Goal: Transaction & Acquisition: Purchase product/service

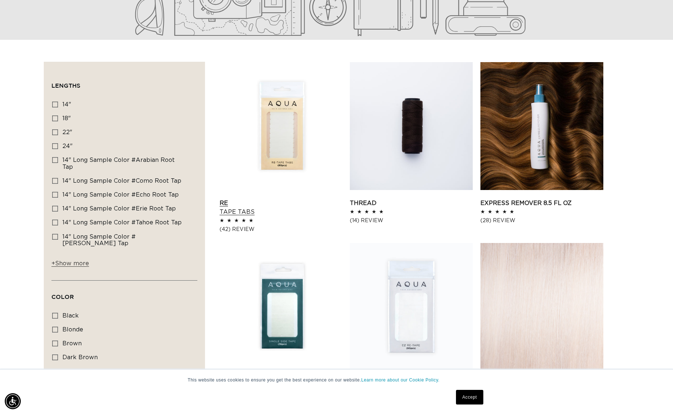
scroll to position [201, 0]
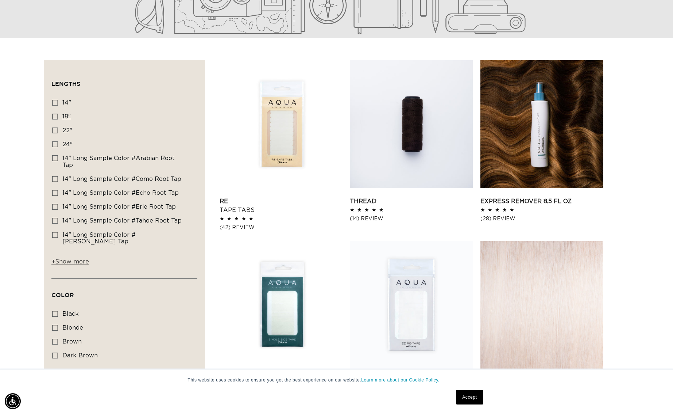
click at [54, 118] on icon at bounding box center [55, 117] width 6 height 6
click at [54, 118] on input "18" 18" (220 products)" at bounding box center [55, 117] width 6 height 6
checkbox input "true"
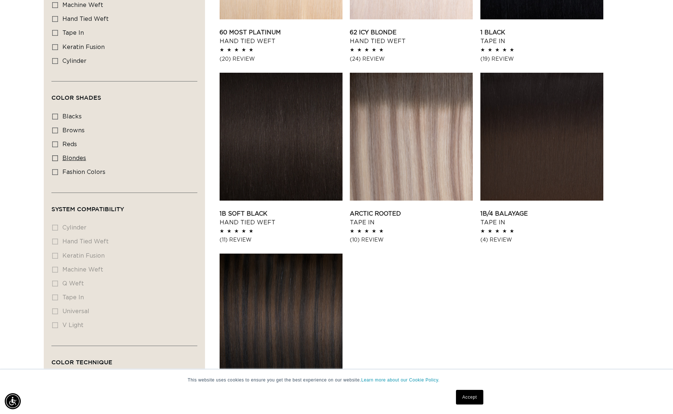
scroll to position [914, 0]
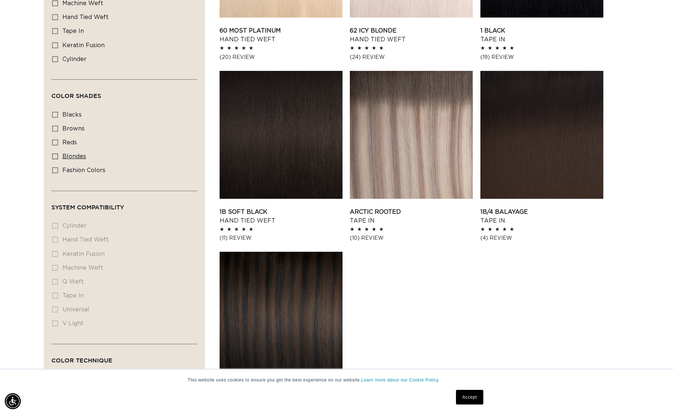
click at [55, 153] on icon at bounding box center [55, 156] width 6 height 6
click at [55, 153] on input "blondes blondes (128 products)" at bounding box center [55, 156] width 6 height 6
checkbox input "true"
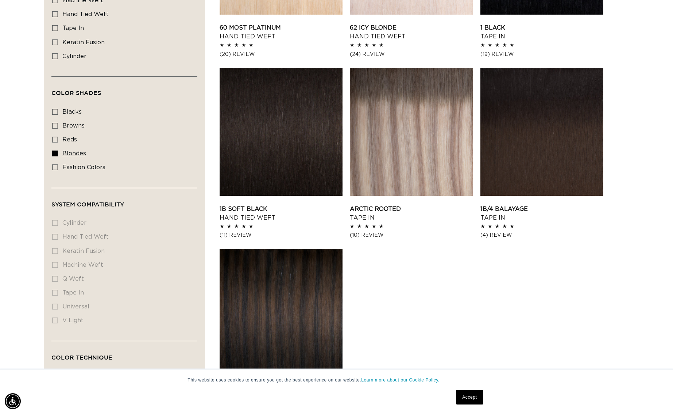
scroll to position [0, 622]
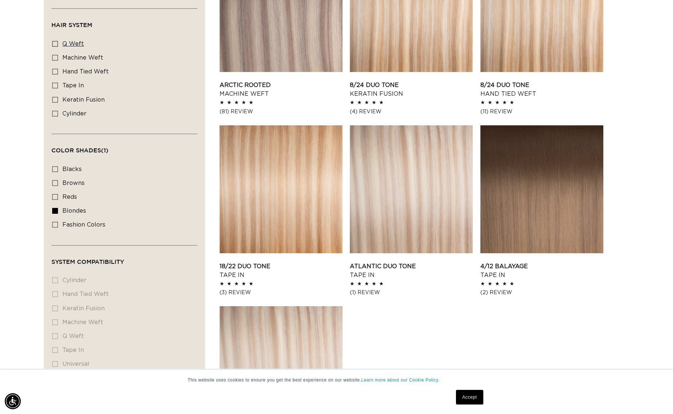
click at [54, 41] on icon at bounding box center [55, 44] width 6 height 6
click at [54, 41] on input "q weft q weft (6 products)" at bounding box center [55, 44] width 6 height 6
checkbox input "true"
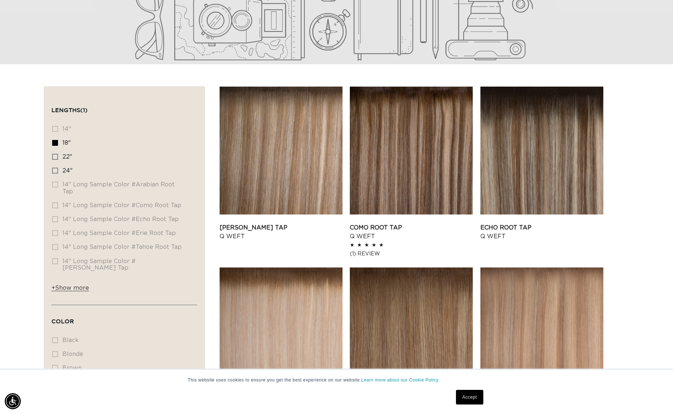
click at [503, 404] on link "Arabian Root Tap Q Weft" at bounding box center [542, 413] width 123 height 18
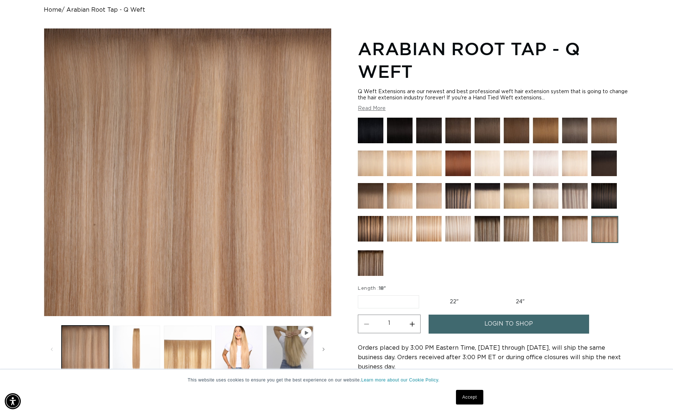
scroll to position [0, 622]
